Goal: Check status

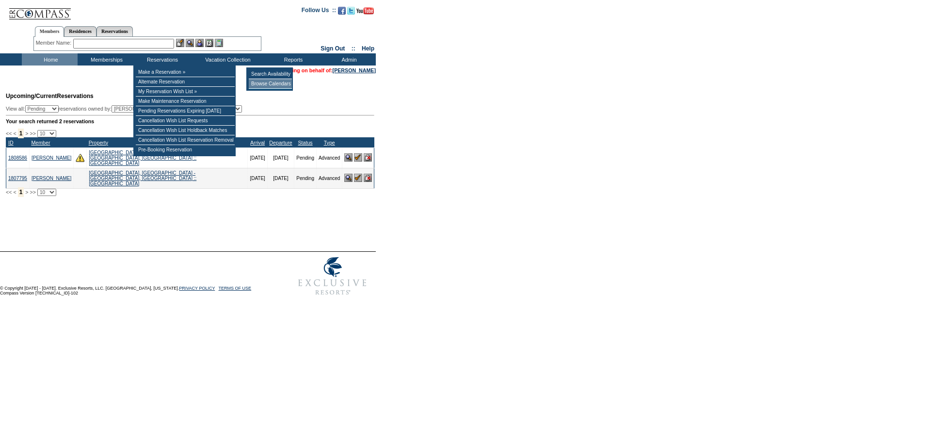
click at [259, 87] on td "Browse Calendars" at bounding box center [270, 84] width 43 height 10
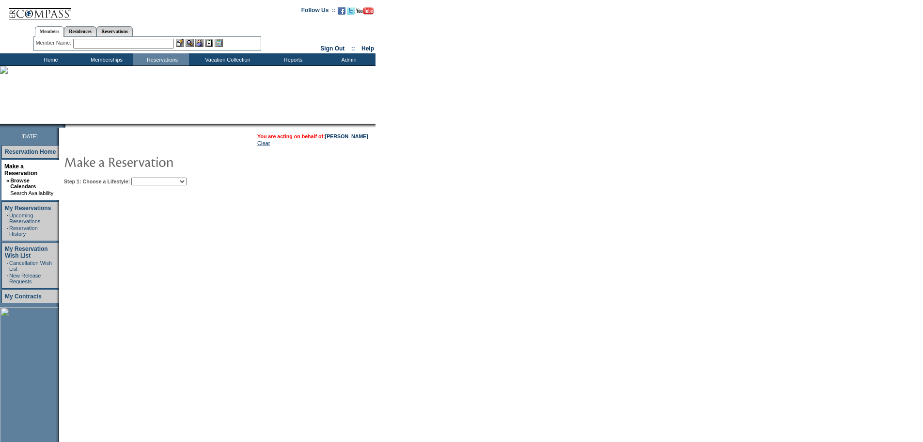
click at [176, 183] on select "Beach Leisure Metropolitan Mountain OIAL for Adventure OIAL for Couples OIAL fo…" at bounding box center [158, 181] width 55 height 8
select select "Beach"
click at [148, 178] on select "Beach Leisure Metropolitan Mountain OIAL for Adventure OIAL for Couples OIAL fo…" at bounding box center [158, 181] width 55 height 8
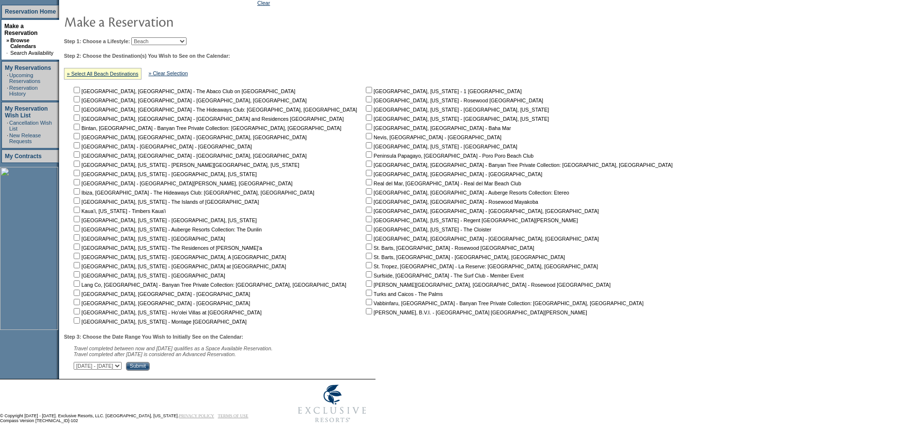
scroll to position [146, 0]
click at [80, 87] on input "checkbox" at bounding box center [77, 90] width 6 height 6
checkbox input "true"
click at [80, 114] on input "checkbox" at bounding box center [77, 117] width 6 height 6
checkbox input "true"
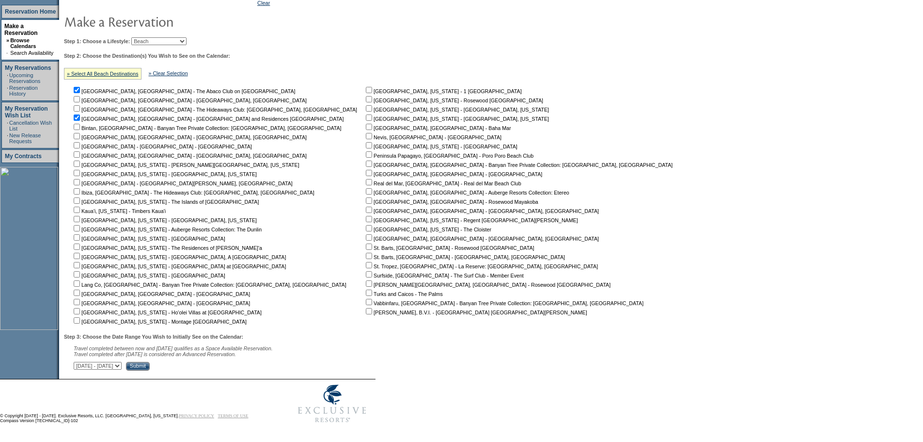
click at [80, 299] on input "checkbox" at bounding box center [77, 302] width 6 height 6
checkbox input "true"
click at [80, 292] on input "checkbox" at bounding box center [77, 292] width 6 height 6
checkbox input "true"
click at [364, 312] on td "Miami Beach, Florida - 1 Hotel South Beach Montecito, California - Rosewood Mir…" at bounding box center [521, 204] width 315 height 239
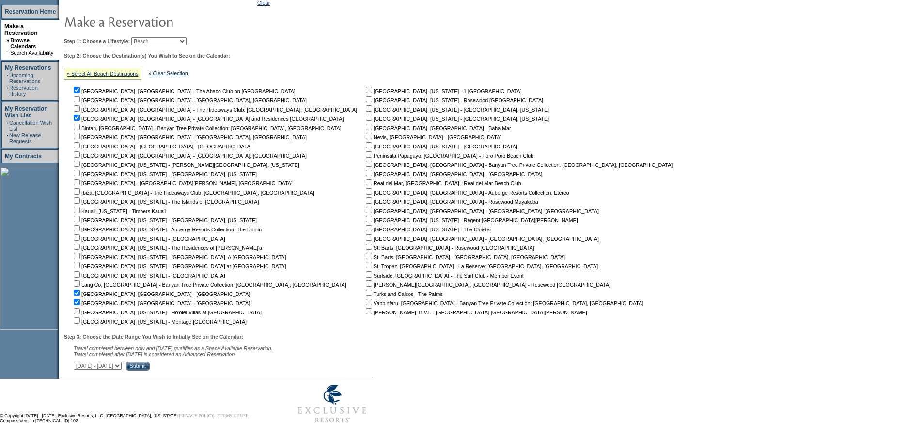
click at [366, 310] on input "checkbox" at bounding box center [369, 311] width 6 height 6
checkbox input "true"
click at [366, 291] on input "checkbox" at bounding box center [369, 292] width 6 height 6
checkbox input "true"
click at [366, 197] on input "checkbox" at bounding box center [369, 200] width 6 height 6
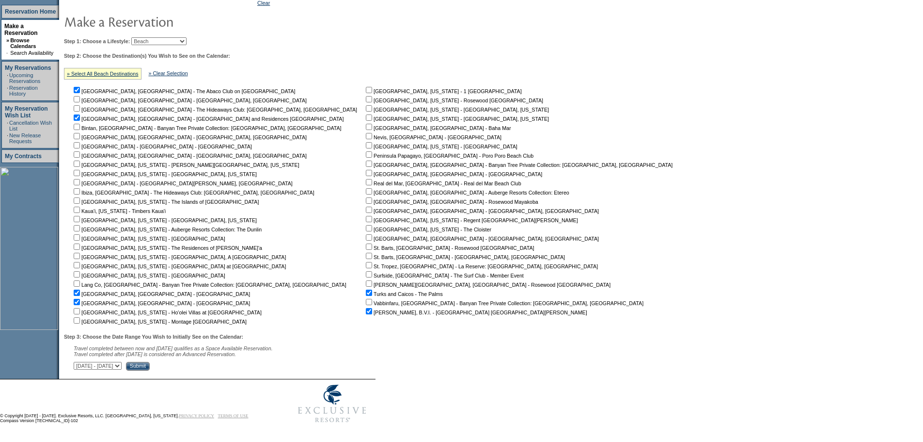
checkbox input "true"
click at [366, 151] on input "checkbox" at bounding box center [369, 154] width 6 height 6
checkbox input "true"
click at [366, 133] on input "checkbox" at bounding box center [369, 136] width 6 height 6
checkbox input "true"
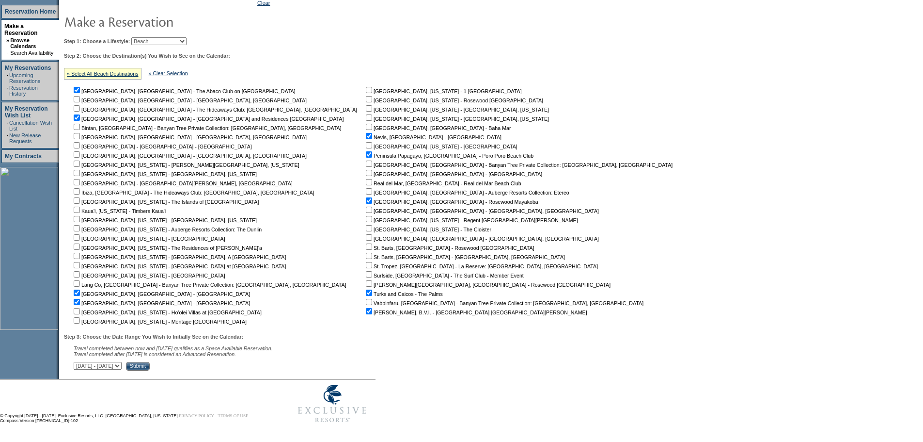
click at [366, 124] on input "checkbox" at bounding box center [369, 127] width 6 height 6
checkbox input "true"
click at [122, 363] on select "September 2, 2025 - October 17, 2025 October 18, 2025 - December 1, 2025 Decemb…" at bounding box center [98, 366] width 48 height 8
select select "10/18/2025|12/1/2025"
click at [79, 362] on select "September 2, 2025 - October 17, 2025 October 18, 2025 - December 1, 2025 Decemb…" at bounding box center [98, 366] width 48 height 8
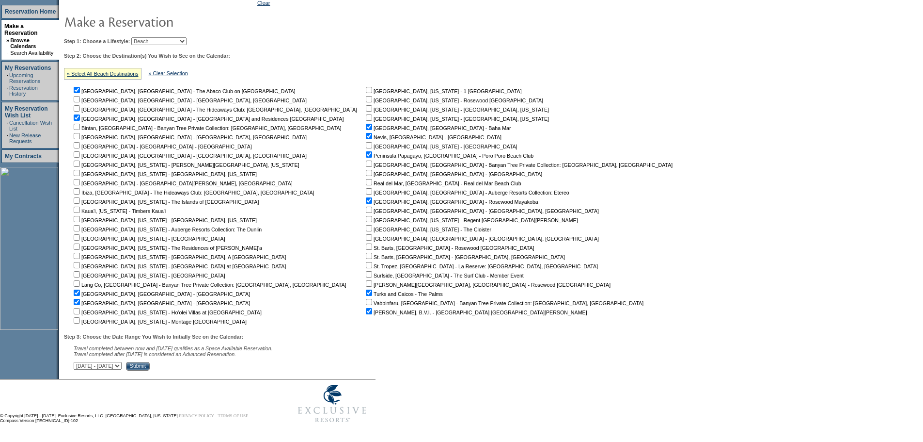
click at [150, 369] on input "Submit" at bounding box center [138, 366] width 24 height 9
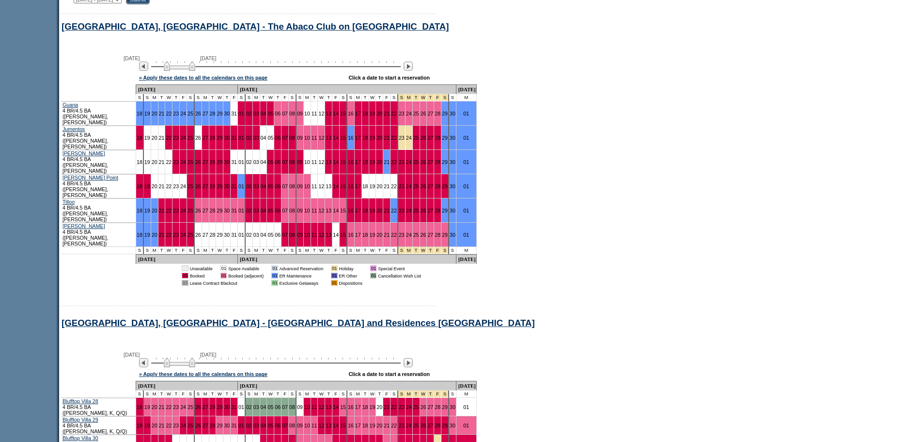
scroll to position [424, 0]
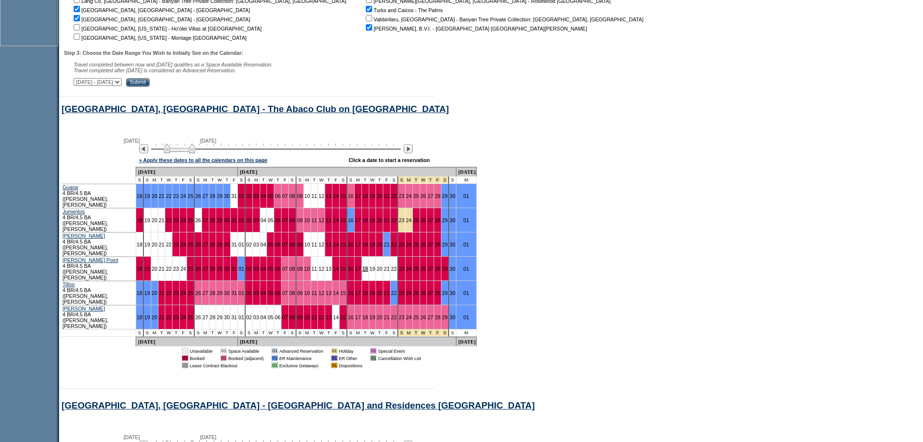
click at [363, 266] on link "18" at bounding box center [366, 269] width 6 height 6
